Goal: Task Accomplishment & Management: Complete application form

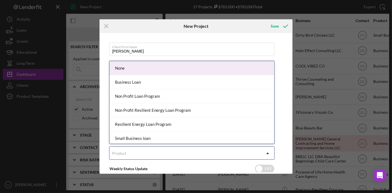
click at [242, 155] on div "Product" at bounding box center [185, 153] width 152 height 13
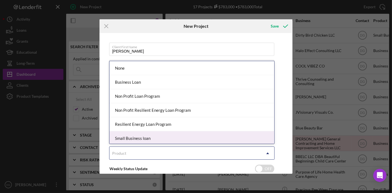
click at [164, 140] on div "Small Business loan" at bounding box center [191, 138] width 165 height 14
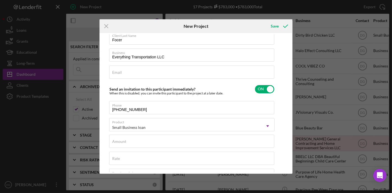
scroll to position [30, 0]
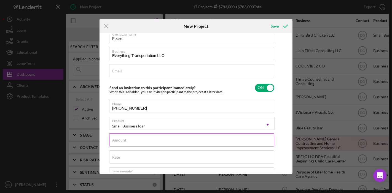
click at [241, 139] on div "Amount" at bounding box center [191, 140] width 165 height 14
type input "$30,000"
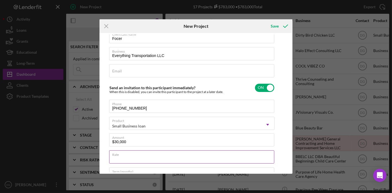
click at [171, 157] on input "Rate" at bounding box center [191, 156] width 165 height 13
type input "7.500%"
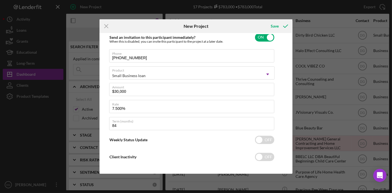
scroll to position [83, 0]
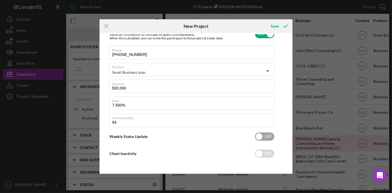
click at [264, 138] on input "checkbox" at bounding box center [264, 137] width 19 height 8
checkbox input "true"
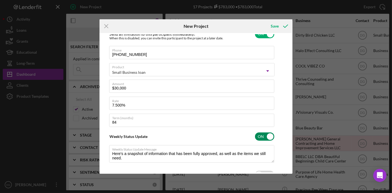
type textarea "Here's a snapshot of information that has been fully approved, as well as the i…"
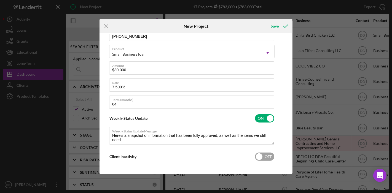
click at [264, 156] on input "checkbox" at bounding box center [264, 157] width 19 height 8
checkbox input "true"
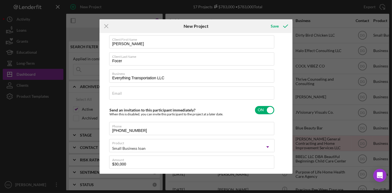
scroll to position [7, 0]
click at [193, 91] on div "Email Required" at bounding box center [191, 94] width 165 height 14
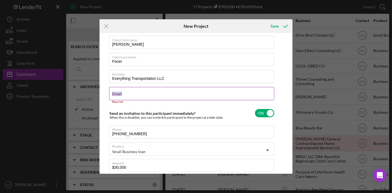
click at [193, 91] on div "Email Required" at bounding box center [191, 95] width 165 height 17
click at [121, 96] on input "Email" at bounding box center [191, 93] width 165 height 13
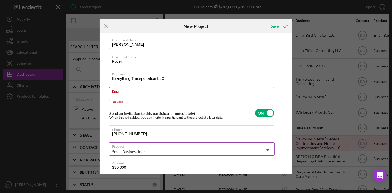
type textarea "Here's a snapshot of information that has been fully approved, as well as the i…"
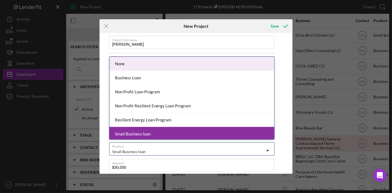
click at [171, 148] on div "Small Business loan" at bounding box center [185, 151] width 152 height 13
click at [151, 31] on div "Icon/Menu Close" at bounding box center [131, 26] width 64 height 14
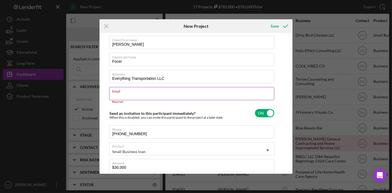
click at [126, 93] on input "Email" at bounding box center [191, 93] width 165 height 13
paste input "[EMAIL_ADDRESS][DOMAIN_NAME]"
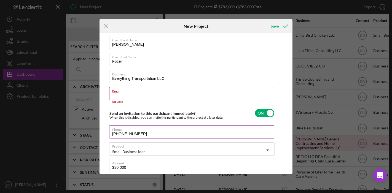
type input "[EMAIL_ADDRESS][DOMAIN_NAME]"
type textarea "Here's a snapshot of information that has been fully approved, as well as the i…"
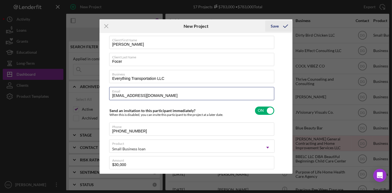
type input "[EMAIL_ADDRESS][DOMAIN_NAME]"
click at [277, 21] on div "Save" at bounding box center [275, 26] width 8 height 11
type textarea "Here's a snapshot of information that has been fully approved, as well as the i…"
checkbox input "false"
